Goal: Book appointment/travel/reservation

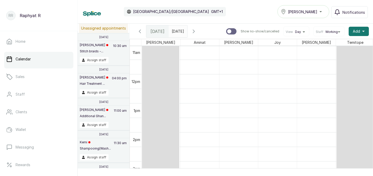
click at [184, 30] on icon "calender simple" at bounding box center [182, 30] width 4 height 4
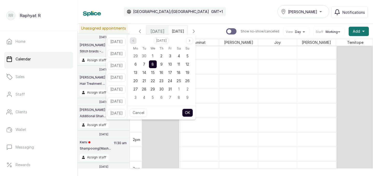
click at [135, 40] on icon "page previous" at bounding box center [133, 40] width 3 height 3
click at [191, 41] on icon "page next" at bounding box center [189, 40] width 3 height 3
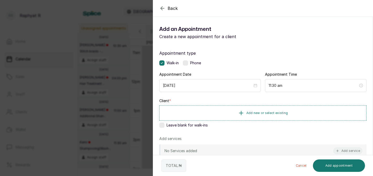
click at [162, 10] on icon "button" at bounding box center [162, 8] width 6 height 6
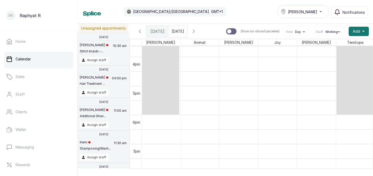
scroll to position [468, 0]
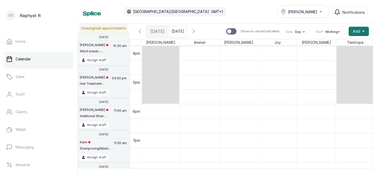
click at [195, 30] on icon "button" at bounding box center [194, 31] width 2 height 3
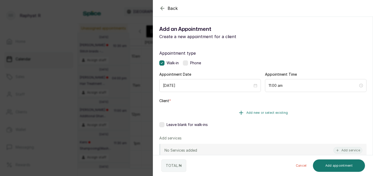
click at [279, 112] on span "Add new or select existing" at bounding box center [268, 113] width 42 height 4
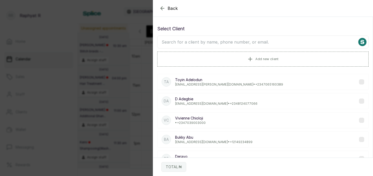
click at [167, 43] on input "text" at bounding box center [263, 42] width 212 height 13
type input "D"
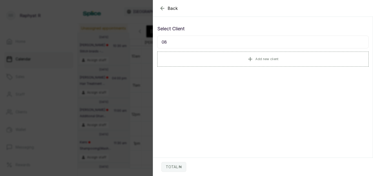
type input "0"
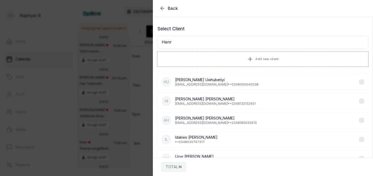
type input "Henr"
click at [224, 82] on p "Henrietta Uwhubetiyi" at bounding box center [216, 79] width 83 height 5
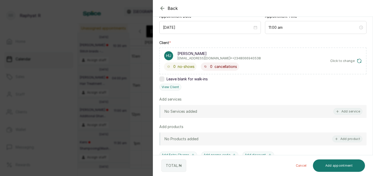
scroll to position [66, 0]
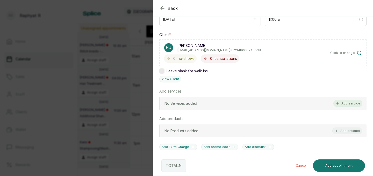
click at [346, 101] on button "Add service" at bounding box center [348, 103] width 29 height 7
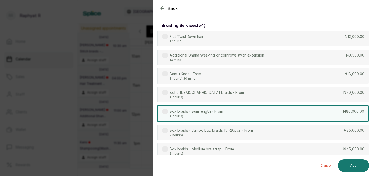
scroll to position [0, 0]
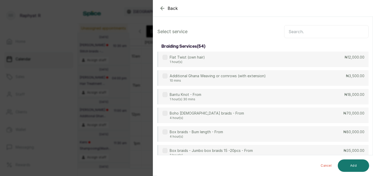
click at [294, 33] on input "text" at bounding box center [326, 31] width 85 height 13
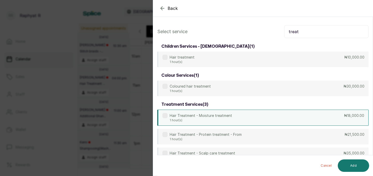
click at [282, 119] on div "Hair Treatment - Moisture treatment 1 hour(s) ₦18,000.00" at bounding box center [263, 118] width 212 height 16
click at [301, 33] on input "treat" at bounding box center [326, 31] width 85 height 13
type input "t"
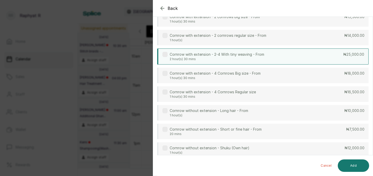
scroll to position [61, 0]
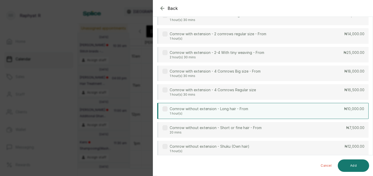
type input "corn"
click at [319, 113] on div "Cornrow without extension - Long hair - From 1 hour(s) ₦10,000.00" at bounding box center [263, 111] width 212 height 16
click at [353, 162] on button "Add" at bounding box center [353, 165] width 31 height 12
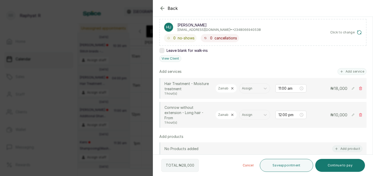
scroll to position [85, 0]
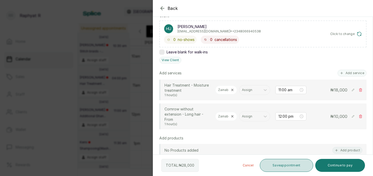
click at [293, 163] on button "Save appointment" at bounding box center [286, 165] width 53 height 13
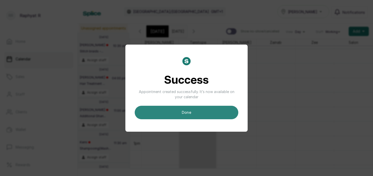
click at [194, 114] on button "done" at bounding box center [187, 112] width 104 height 13
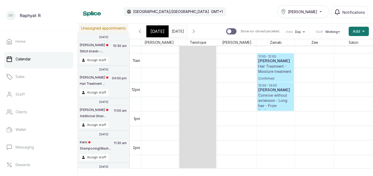
scroll to position [295, 157]
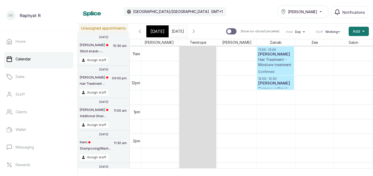
drag, startPoint x: 274, startPoint y: 103, endPoint x: 274, endPoint y: 90, distance: 12.7
click at [274, 90] on div "11:00 - 12:00 Henrietta Uwhubetiyi Hair Treatment - Moisture treatment Confirme…" at bounding box center [276, 75] width 39 height 697
drag, startPoint x: 275, startPoint y: 103, endPoint x: 275, endPoint y: 89, distance: 14.0
click at [275, 89] on div "11:00 - 12:00 Henrietta Uwhubetiyi Hair Treatment - Moisture treatment Confirme…" at bounding box center [276, 75] width 39 height 697
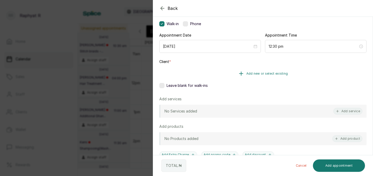
click at [290, 73] on button "Add new or select existing" at bounding box center [262, 73] width 207 height 15
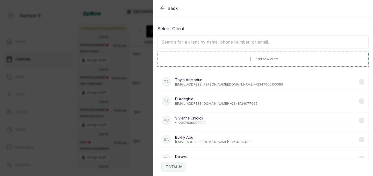
click at [175, 39] on input "text" at bounding box center [263, 42] width 212 height 13
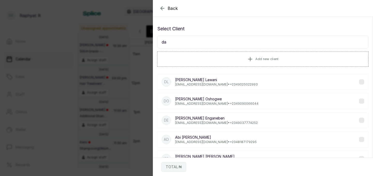
type input "d"
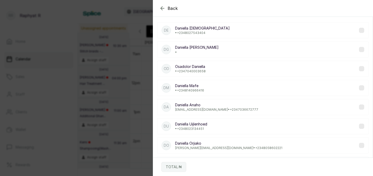
type input "Daniella"
click at [197, 126] on p "Daniella Uijlenhoed" at bounding box center [191, 124] width 32 height 5
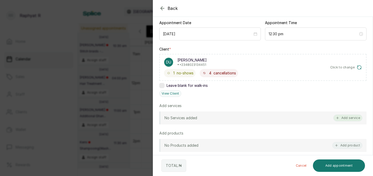
click at [347, 118] on button "Add service" at bounding box center [348, 118] width 29 height 7
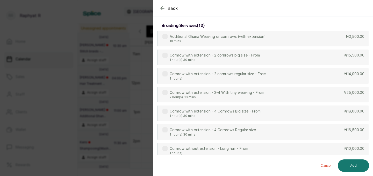
scroll to position [0, 0]
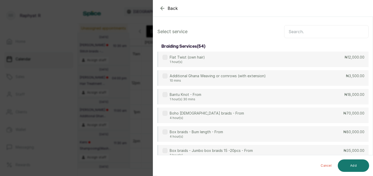
click at [292, 33] on input "text" at bounding box center [326, 31] width 85 height 13
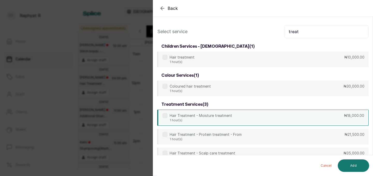
click at [311, 119] on div "Hair Treatment - Moisture treatment 1 hour(s) ₦18,000.00" at bounding box center [263, 118] width 212 height 16
click at [302, 32] on input "treat" at bounding box center [326, 31] width 85 height 13
type input "t"
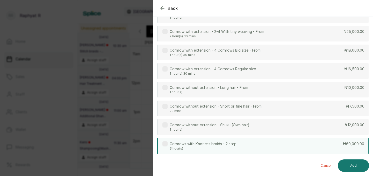
scroll to position [88, 0]
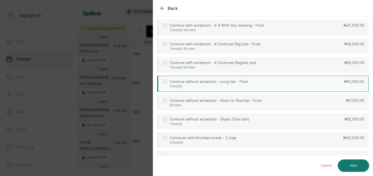
type input "corn"
click at [310, 80] on div "Cornrow without extension - Long hair - From 1 hour(s) ₦10,000.00" at bounding box center [263, 84] width 212 height 16
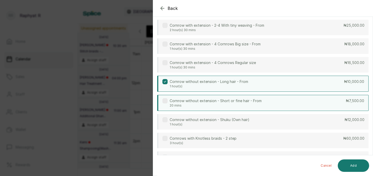
click at [330, 103] on div "Cornrow without extension - Short or fine hair - From 20 mins ₦7,500.00" at bounding box center [263, 103] width 212 height 16
click at [255, 83] on div "Cornrow without extension - Long hair - From 1 hour(s) ₦10,000.00" at bounding box center [263, 84] width 212 height 16
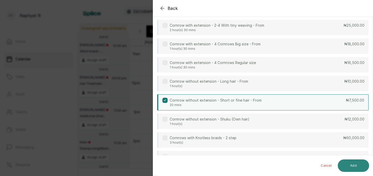
click at [353, 164] on button "Add" at bounding box center [353, 165] width 31 height 12
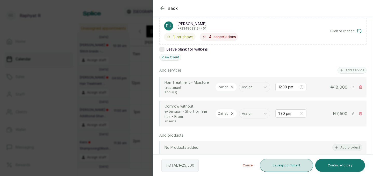
click at [294, 163] on button "Save appointment" at bounding box center [286, 165] width 53 height 13
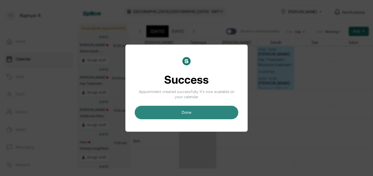
click at [209, 112] on button "done" at bounding box center [187, 112] width 104 height 13
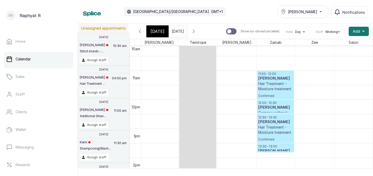
scroll to position [296, 0]
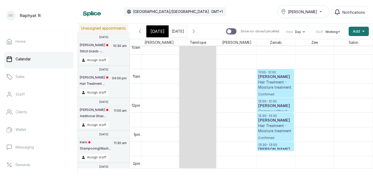
click at [157, 29] on span "[DATE]" at bounding box center [158, 31] width 14 height 6
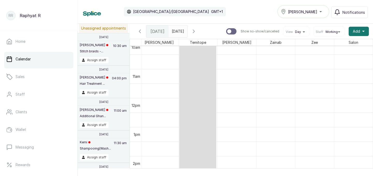
scroll to position [175, 0]
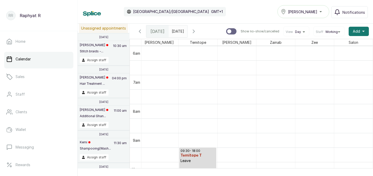
click at [197, 30] on icon "button" at bounding box center [194, 31] width 6 height 6
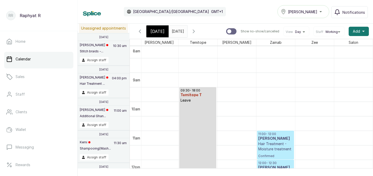
scroll to position [249, 0]
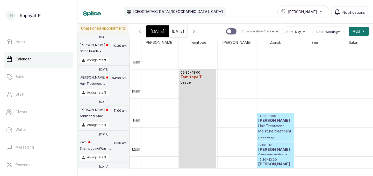
click at [195, 31] on icon "button" at bounding box center [194, 31] width 2 height 3
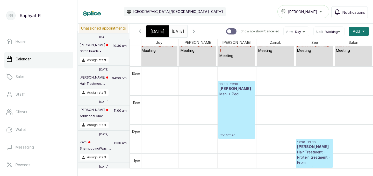
click at [197, 31] on icon "button" at bounding box center [194, 31] width 6 height 6
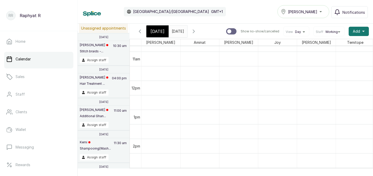
click at [195, 31] on icon "button" at bounding box center [194, 31] width 2 height 3
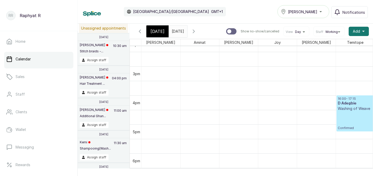
click at [158, 31] on span "[DATE]" at bounding box center [158, 31] width 14 height 6
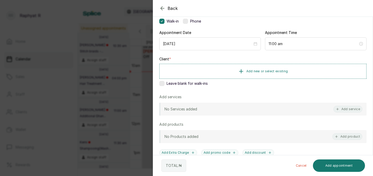
scroll to position [66, 0]
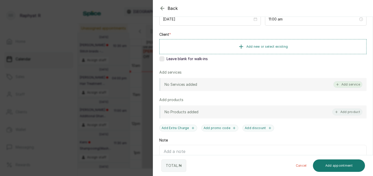
click at [343, 87] on button "Add service" at bounding box center [348, 84] width 29 height 7
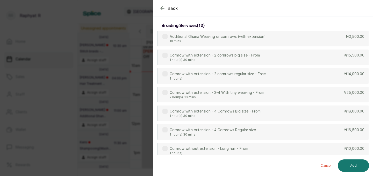
scroll to position [0, 0]
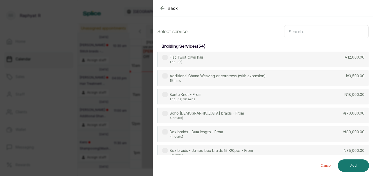
click at [292, 31] on input "text" at bounding box center [326, 31] width 85 height 13
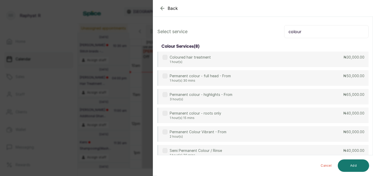
type input "colour"
click at [164, 8] on icon "button" at bounding box center [162, 8] width 6 height 6
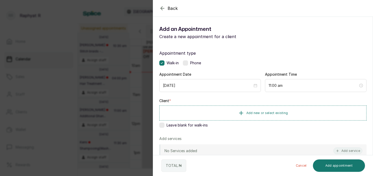
click at [163, 8] on icon "button" at bounding box center [162, 7] width 3 height 3
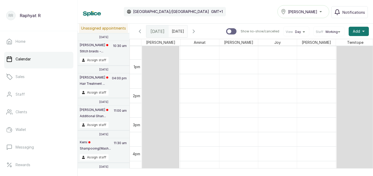
scroll to position [380, 0]
click at [195, 31] on icon "button" at bounding box center [194, 31] width 2 height 3
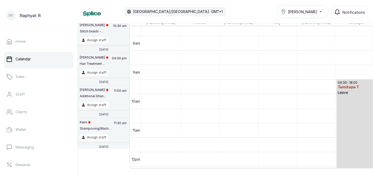
scroll to position [240, 0]
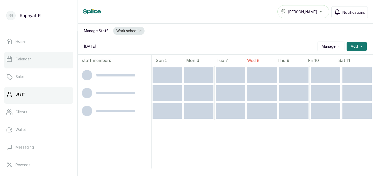
click at [47, 62] on link "Calendar" at bounding box center [38, 59] width 69 height 15
